Goal: Use online tool/utility

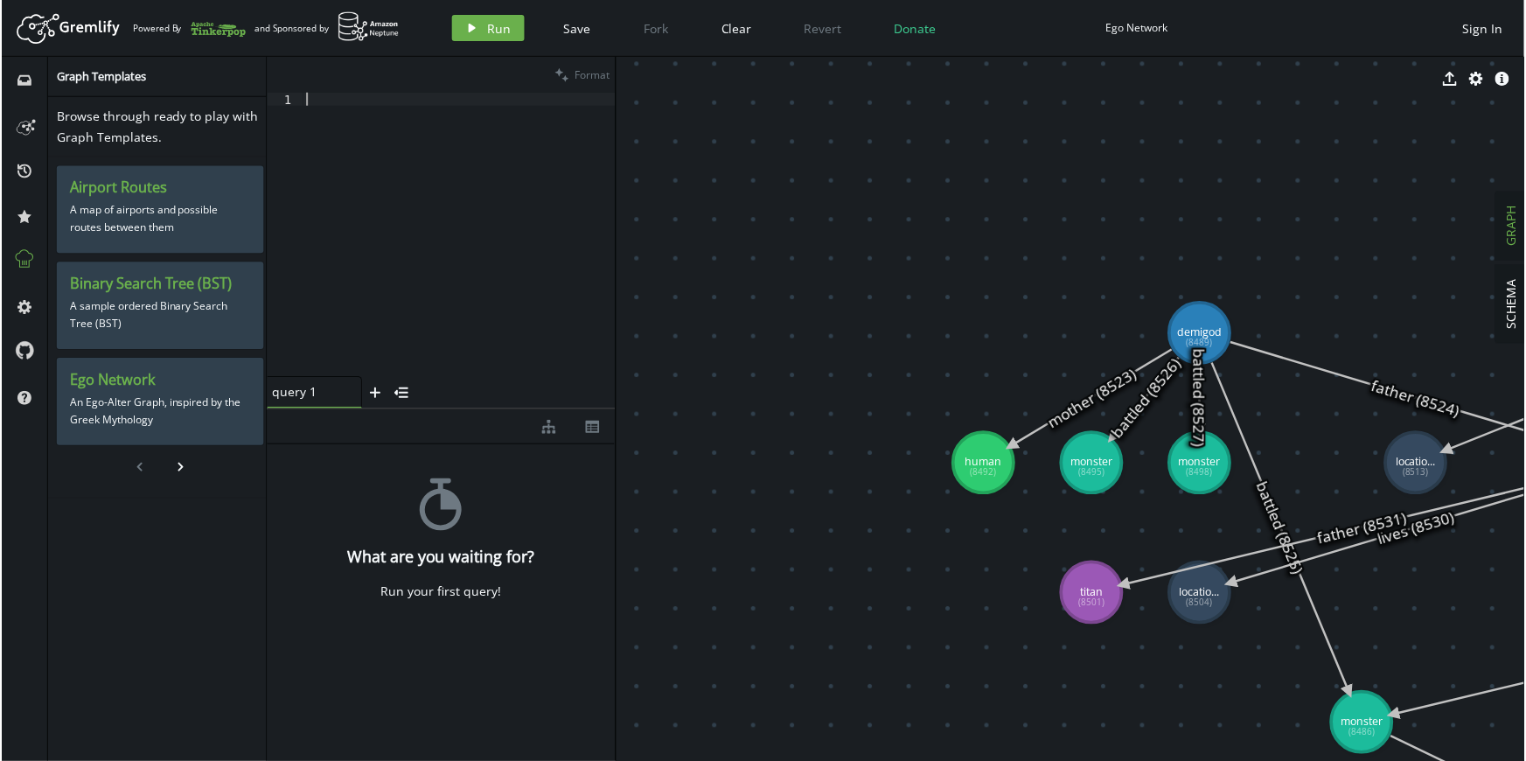
scroll to position [6878, 0]
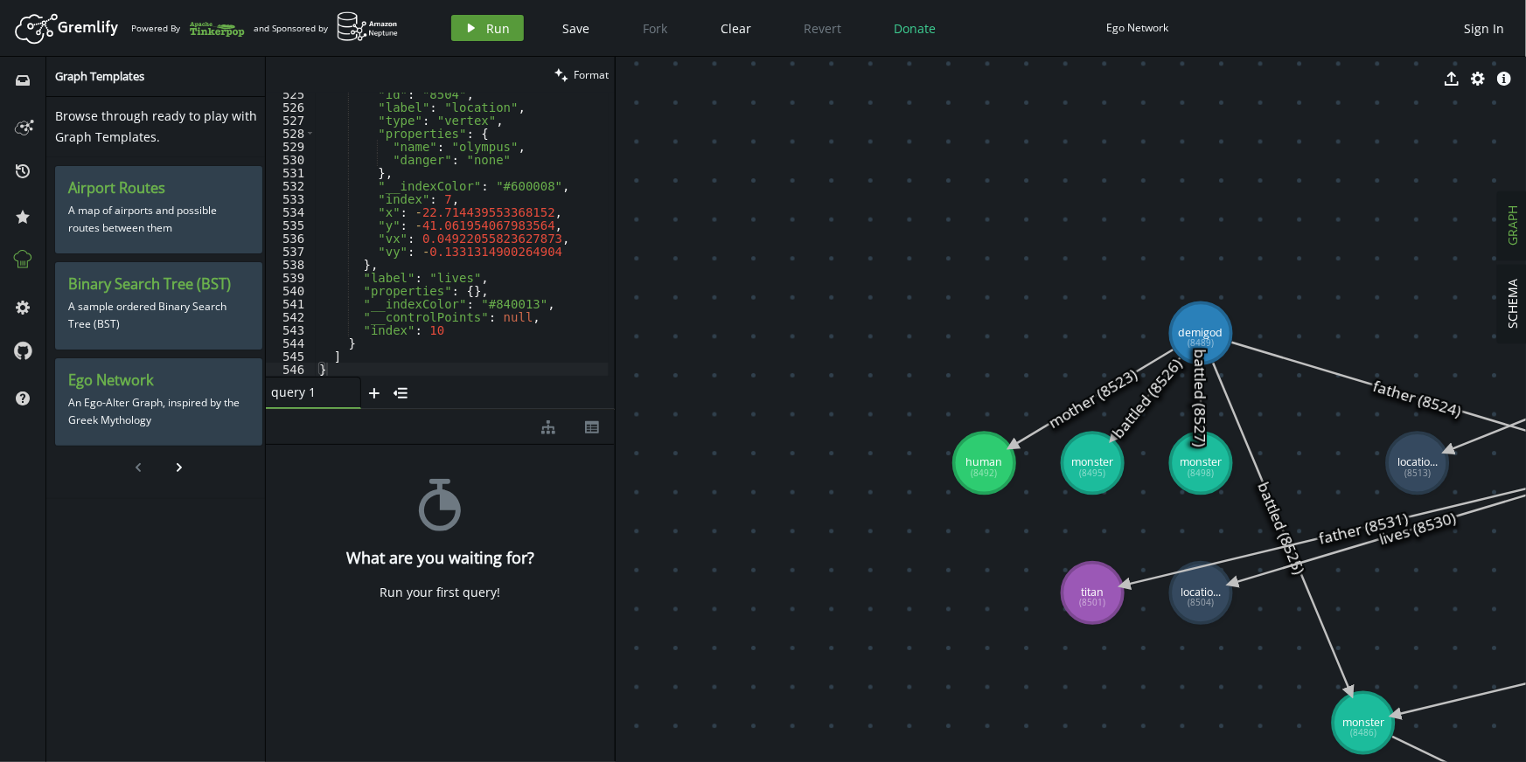
click at [461, 24] on button "play Run" at bounding box center [487, 28] width 73 height 26
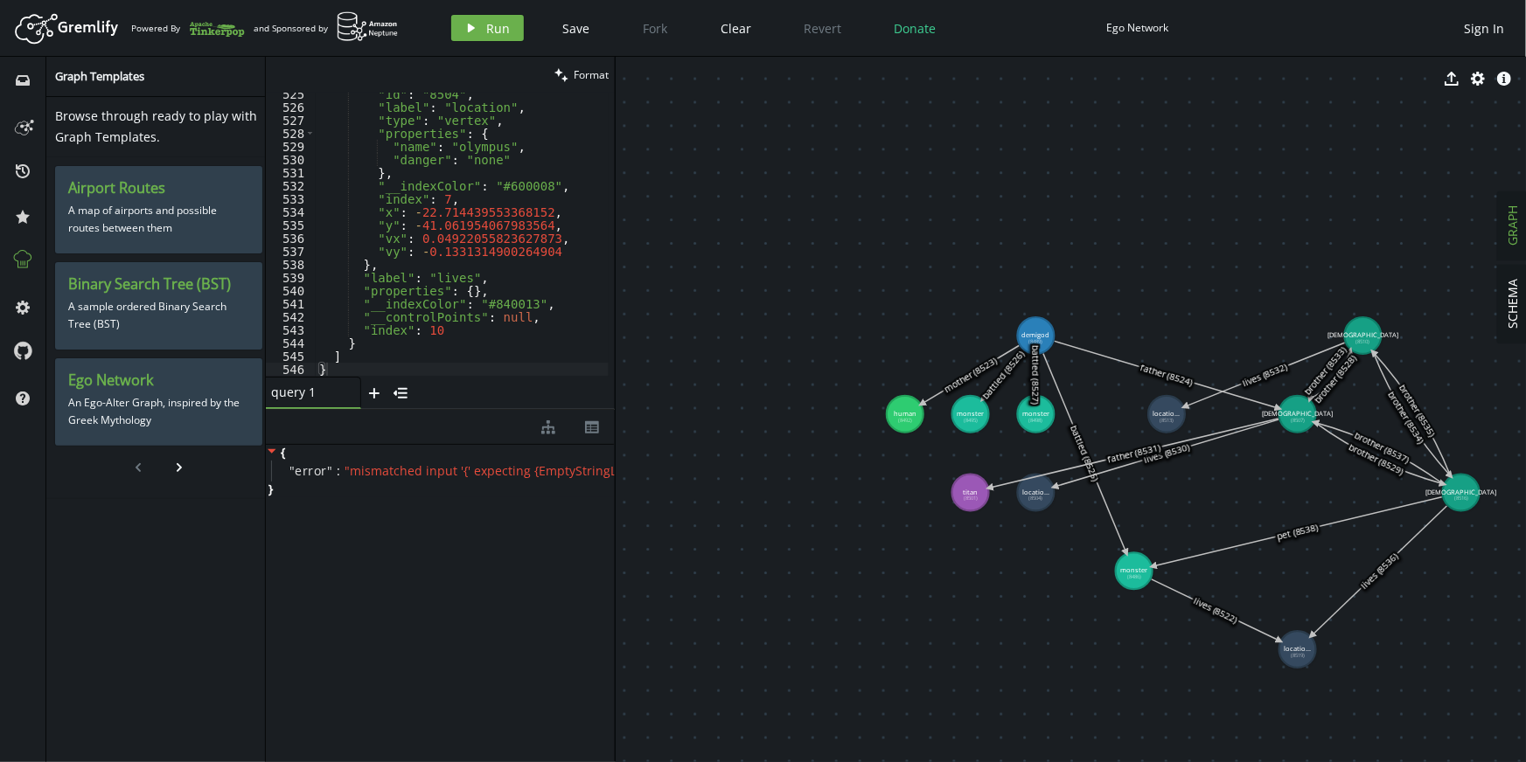
drag, startPoint x: 1137, startPoint y: 436, endPoint x: 1099, endPoint y: 420, distance: 41.1
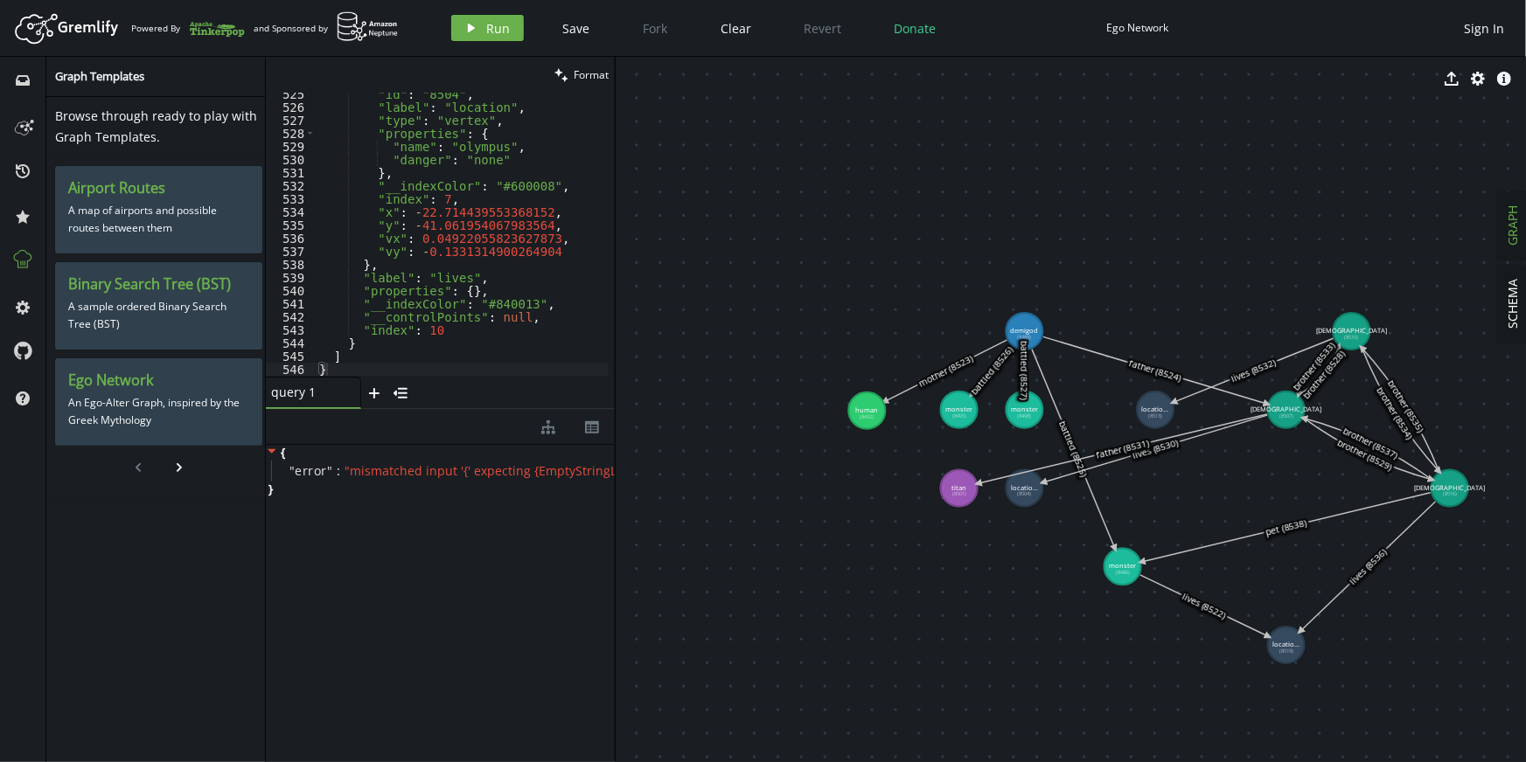
drag, startPoint x: 888, startPoint y: 409, endPoint x: 867, endPoint y: 411, distance: 21.1
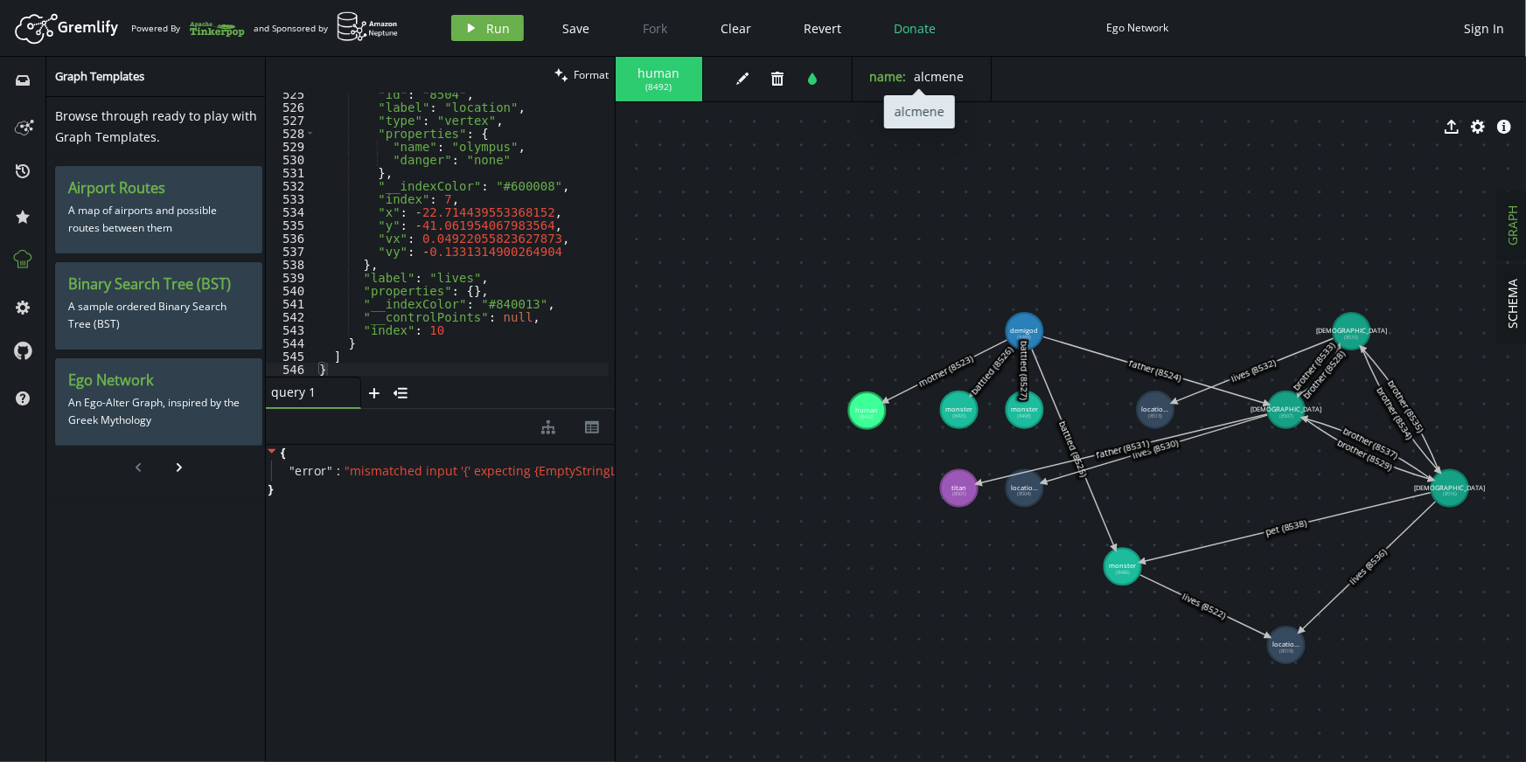
click at [923, 73] on span "alcmene" at bounding box center [940, 76] width 50 height 17
drag, startPoint x: 867, startPoint y: 415, endPoint x: 844, endPoint y: 271, distance: 146.2
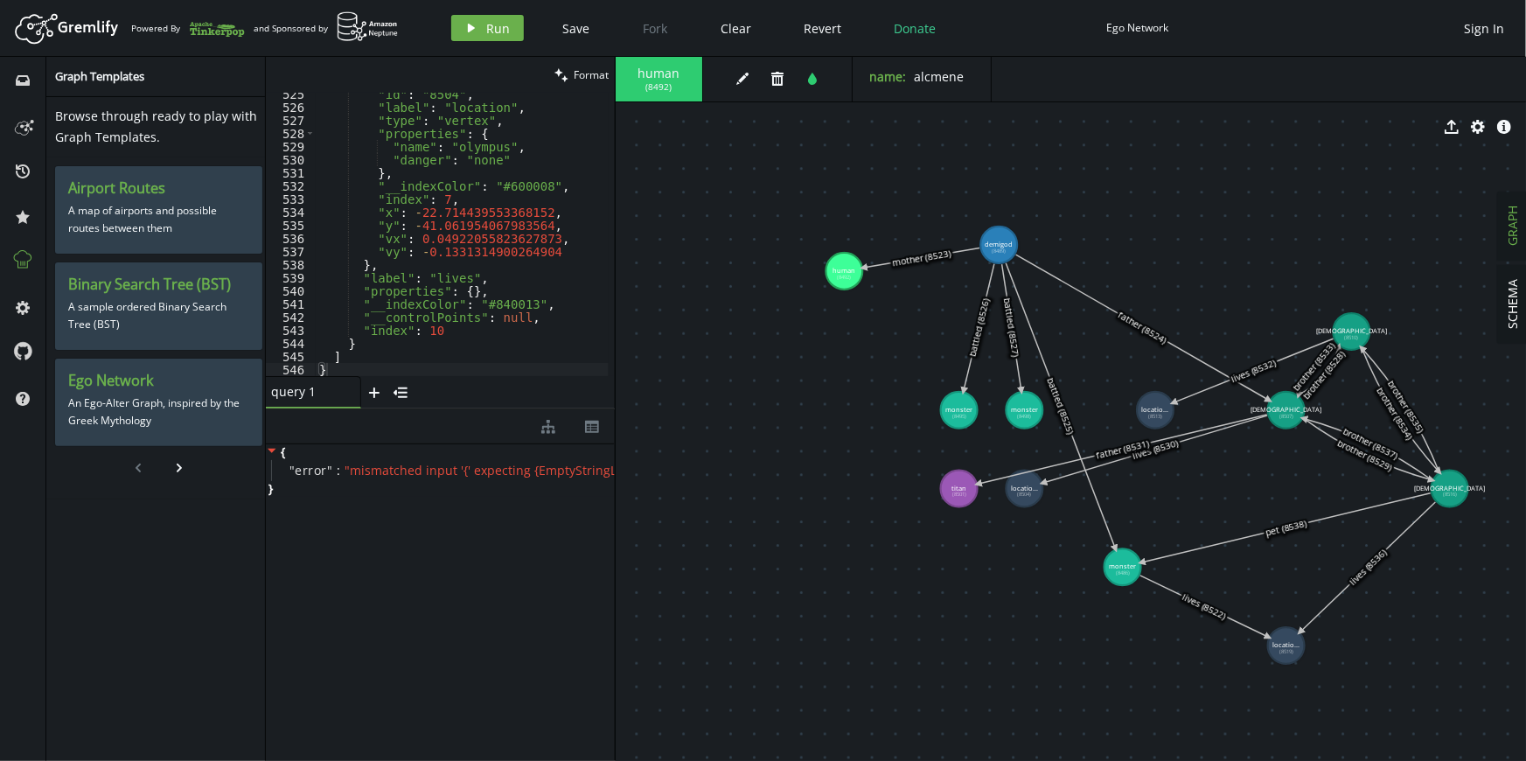
drag, startPoint x: 1027, startPoint y: 333, endPoint x: 999, endPoint y: 245, distance: 92.6
click at [393, 210] on div ""id" : "8504" , "label" : "location" , "type" : "vertex" , "properties" : { "na…" at bounding box center [462, 242] width 293 height 310
click at [414, 246] on div ""id" : "8504" , "label" : "location" , "type" : "vertex" , "properties" : { "na…" at bounding box center [462, 242] width 293 height 310
type textarea ""vy": -0.1331314900264904"
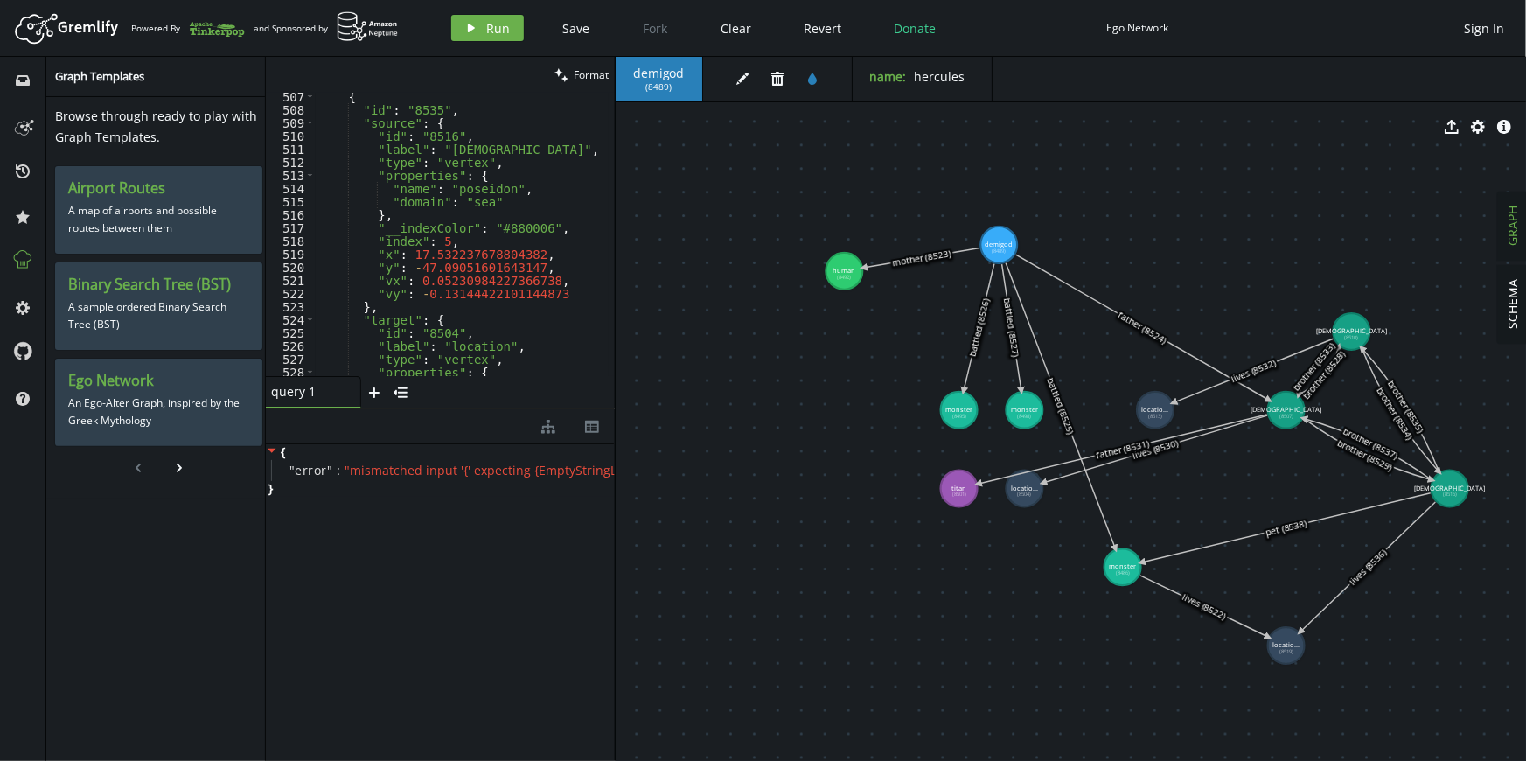
scroll to position [6449, 0]
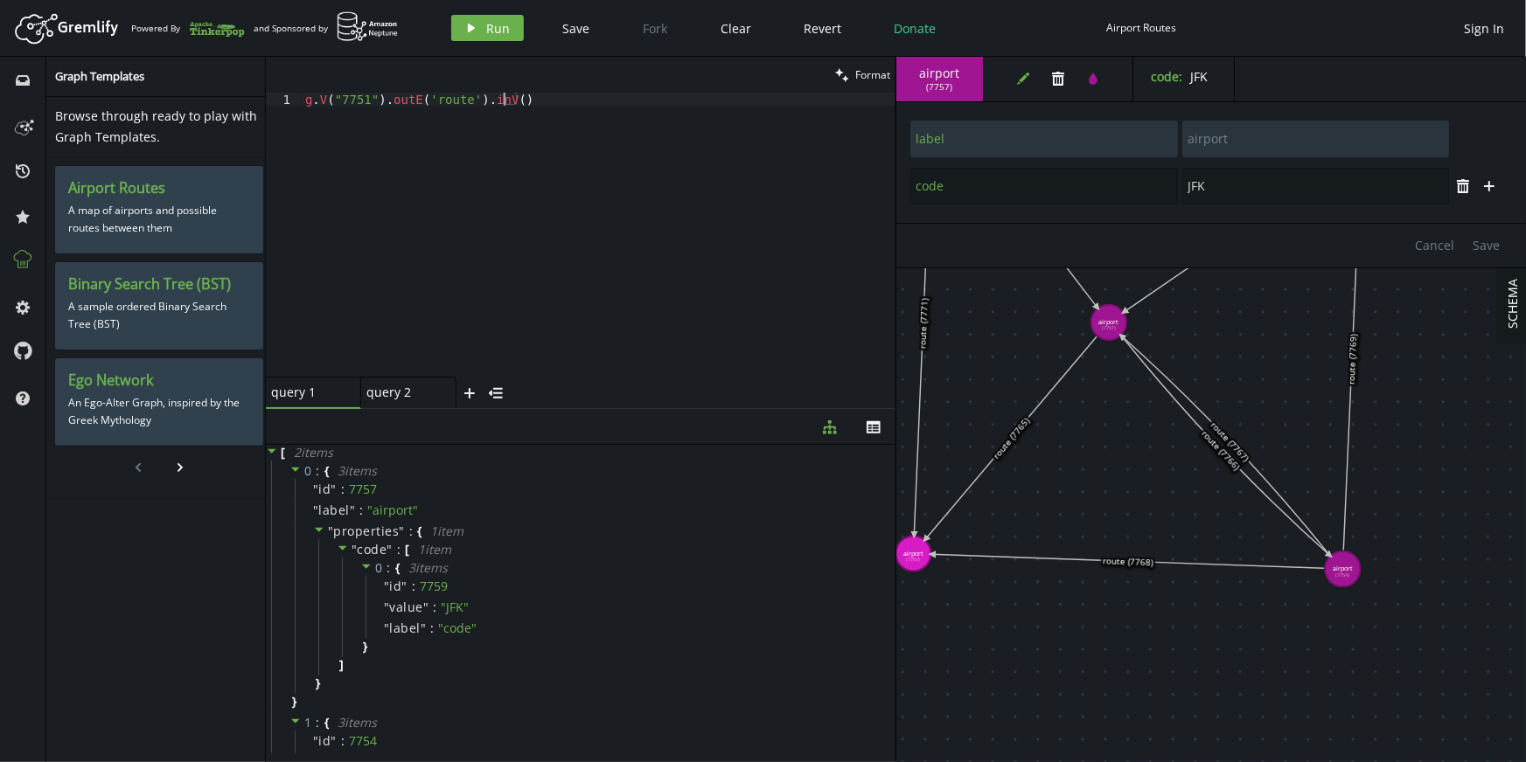
scroll to position [0, 129]
